Goal: Task Accomplishment & Management: Manage account settings

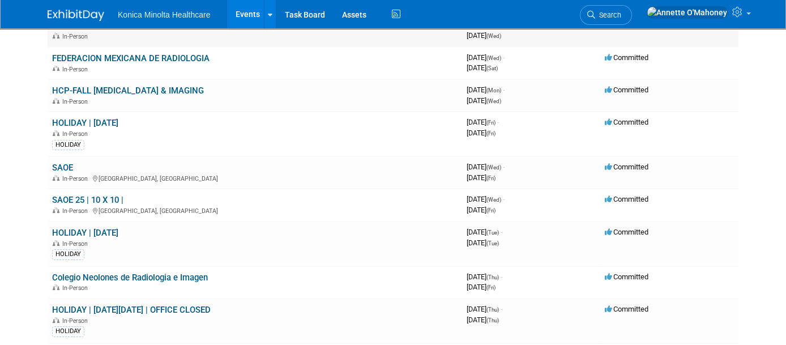
scroll to position [708, 0]
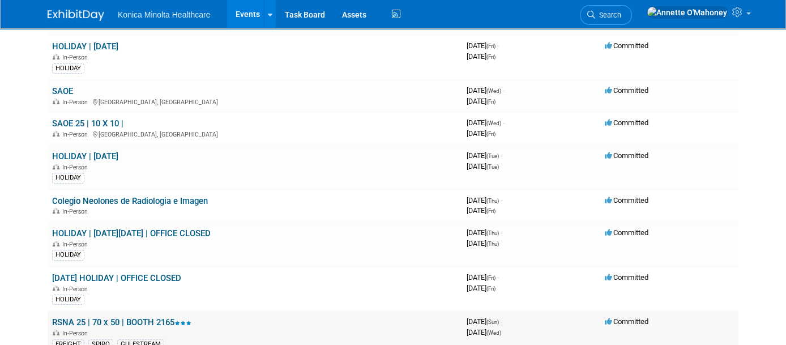
click at [159, 317] on link "RSNA 25 | 70 x 50 | BOOTH 2165" at bounding box center [121, 322] width 139 height 10
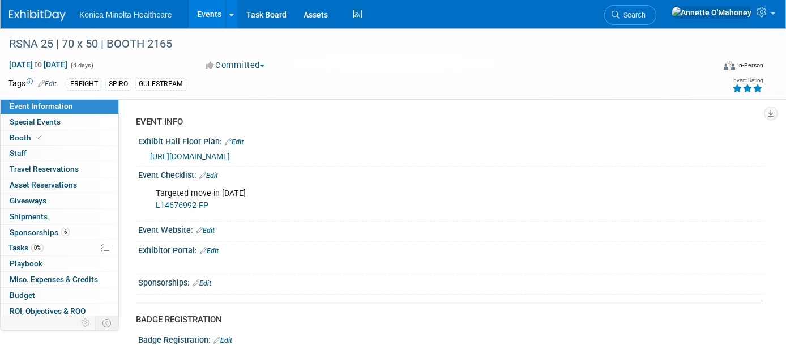
click at [215, 229] on link "Edit" at bounding box center [205, 231] width 19 height 8
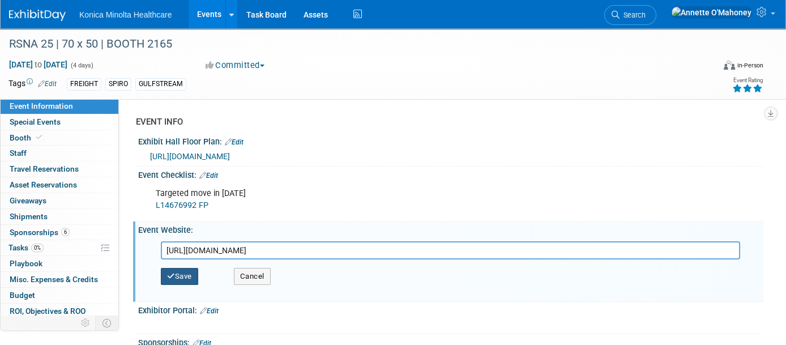
type input "https://www.rsna.org/annual-meeting/exhibitors-and-sponsors"
click at [194, 271] on button "Save" at bounding box center [179, 276] width 37 height 17
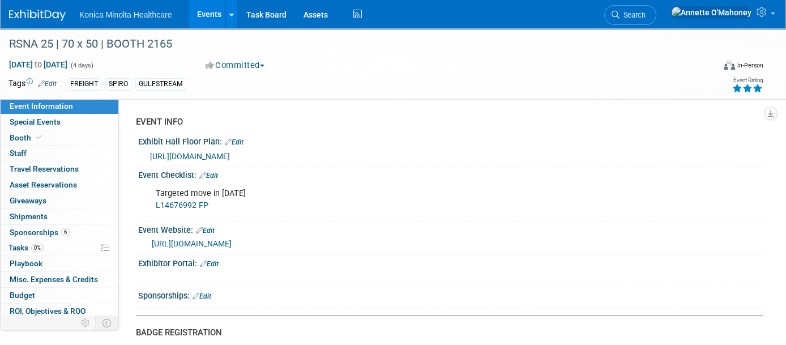
click at [205, 228] on link "Edit" at bounding box center [205, 231] width 19 height 8
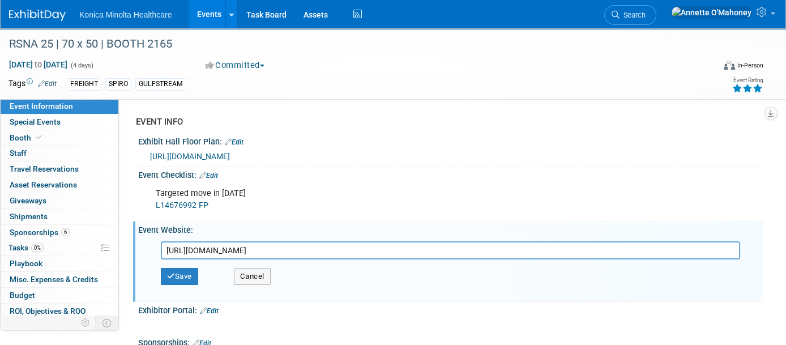
drag, startPoint x: 399, startPoint y: 255, endPoint x: 126, endPoint y: 252, distance: 273.7
click at [127, 252] on div "EVENT INFO Exhibit Hall Floor Plan: Edit https://rsna2025.mapyourshow.com/8_0/e…" at bounding box center [441, 224] width 645 height 250
type input "https://www.rsna.org/annual-meeting/exhibitors-and-sponsors/planning-your-exhib…"
click at [188, 269] on button "Save" at bounding box center [179, 276] width 37 height 17
